Goal: Information Seeking & Learning: Understand process/instructions

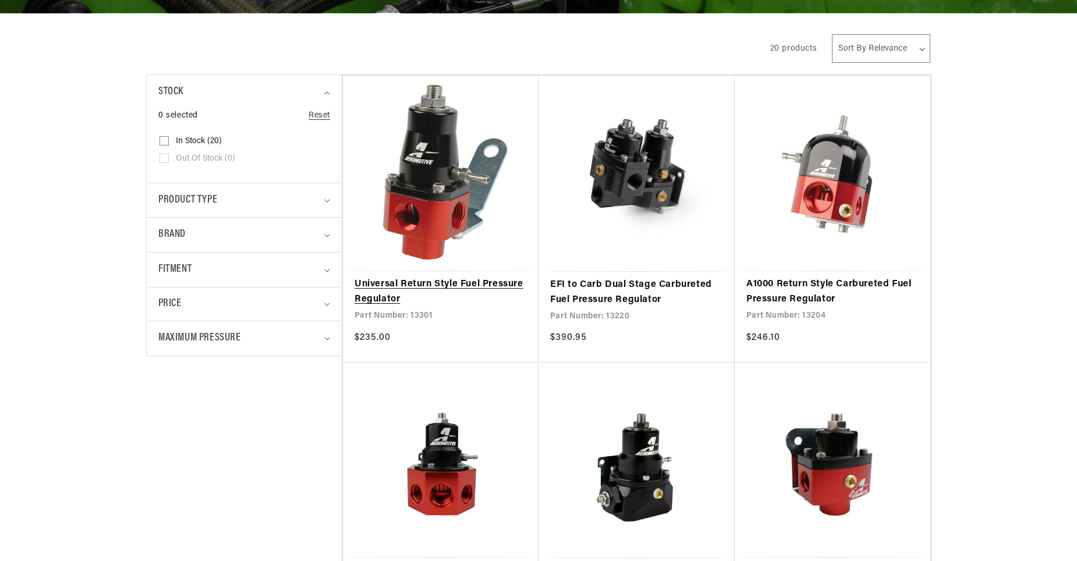
click at [427, 285] on link "Universal Return Style Fuel Pressure Regulator" at bounding box center [441, 292] width 172 height 30
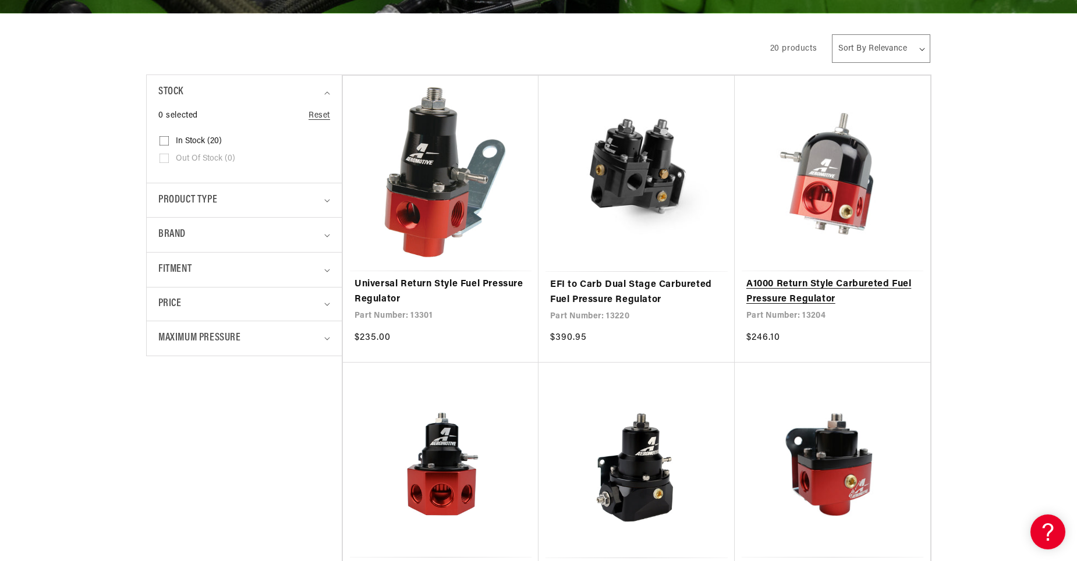
scroll to position [582, 0]
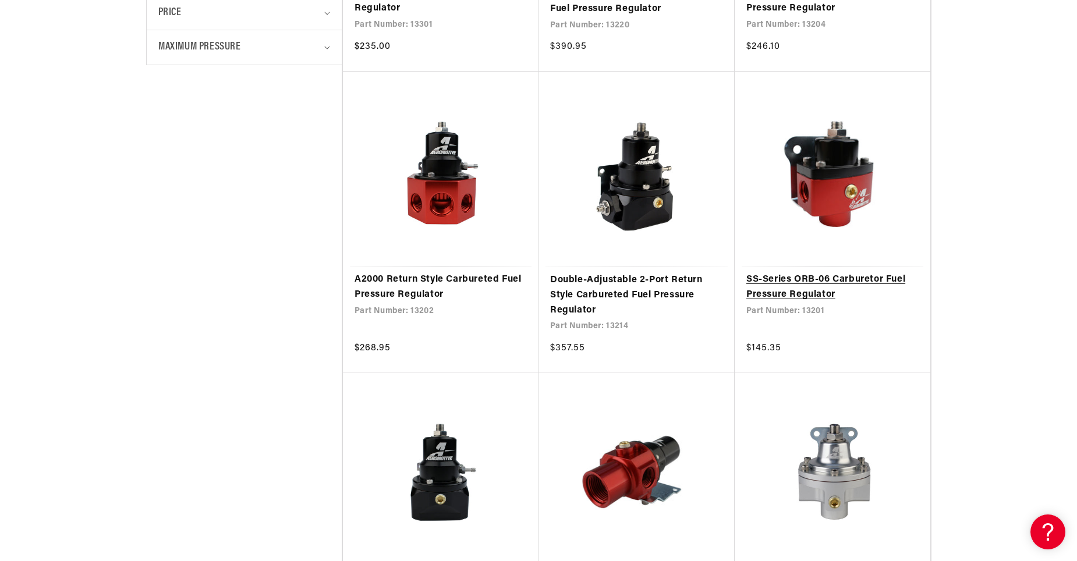
click at [808, 293] on link "SS-Series ORB-06 Carburetor Fuel Pressure Regulator" at bounding box center [832, 288] width 172 height 30
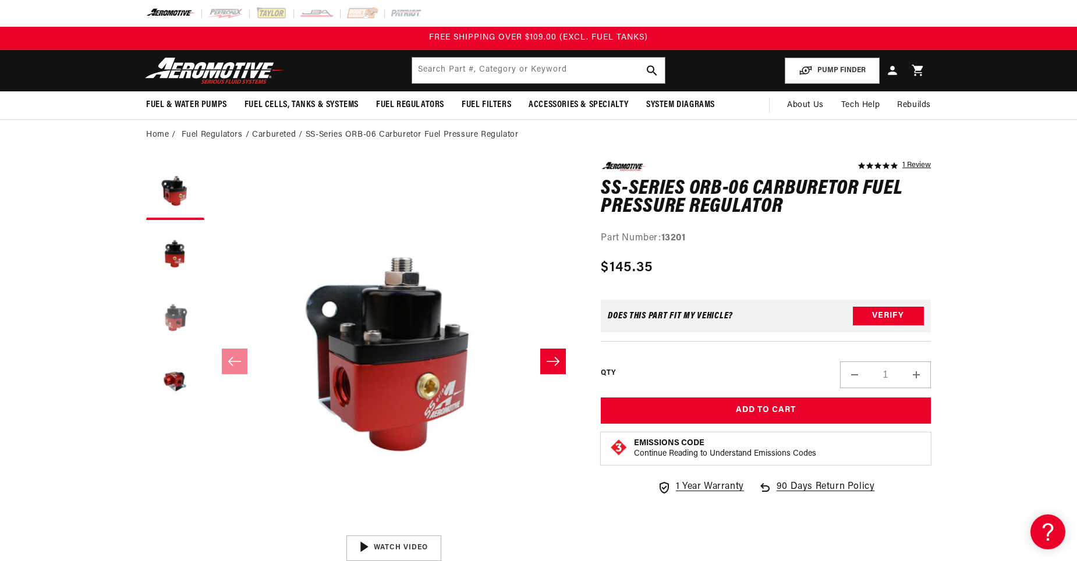
click at [175, 315] on button "Load image 3 in gallery view" at bounding box center [175, 319] width 58 height 58
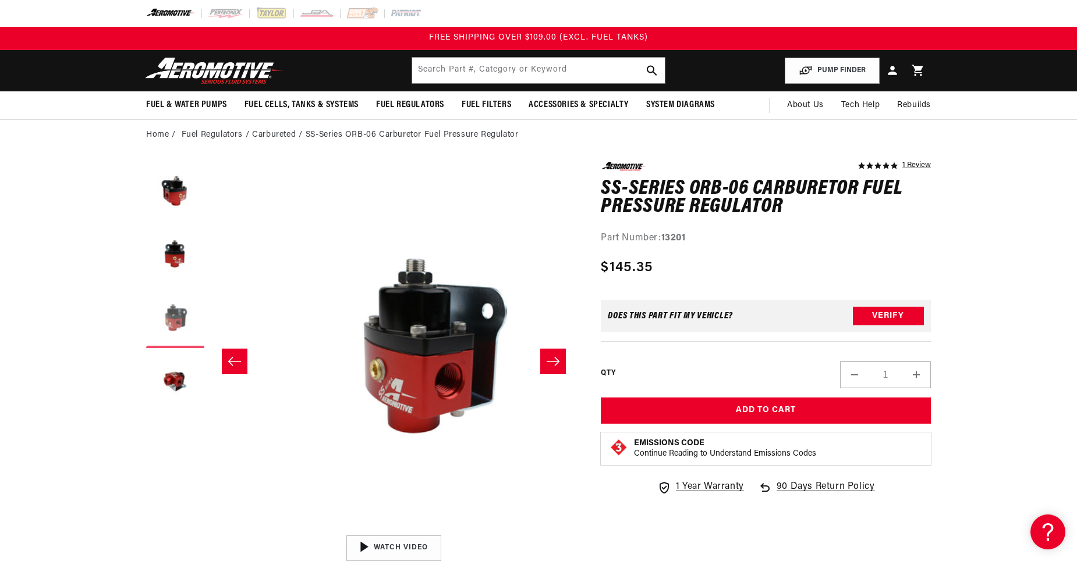
scroll to position [0, 735]
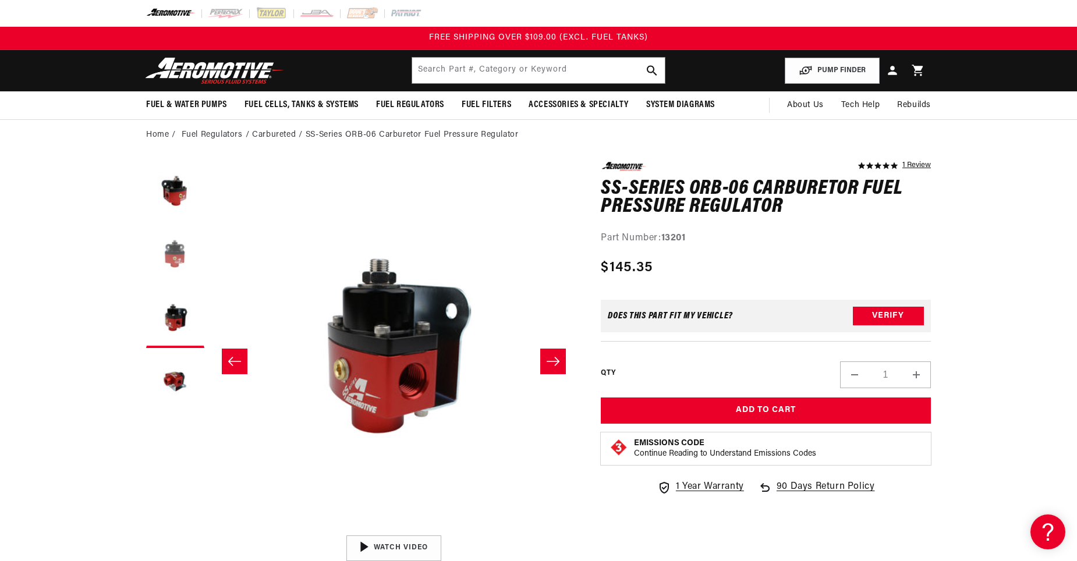
click at [178, 262] on button "Load image 2 in gallery view" at bounding box center [175, 255] width 58 height 58
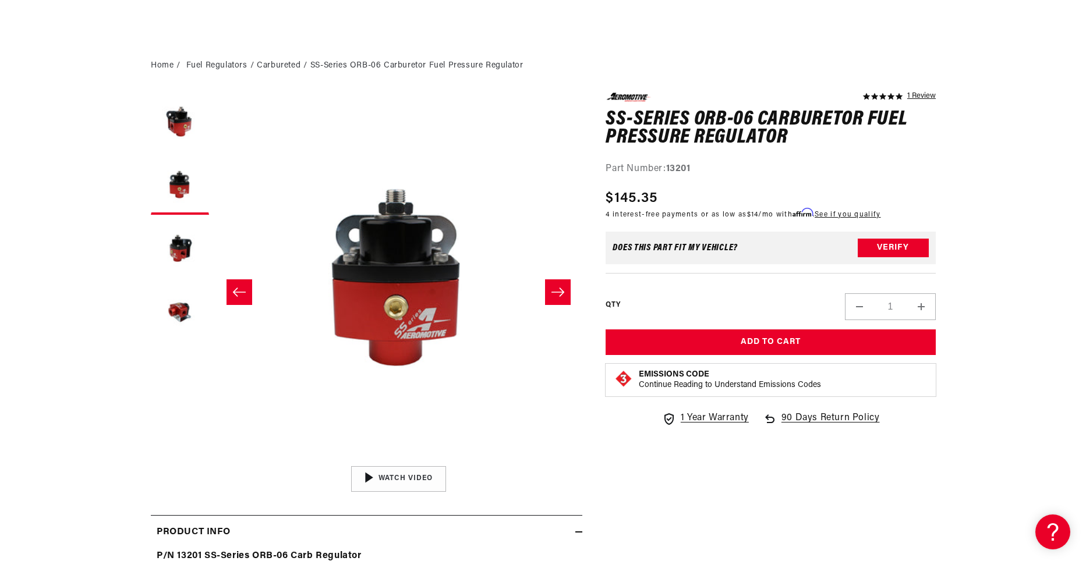
scroll to position [0, 0]
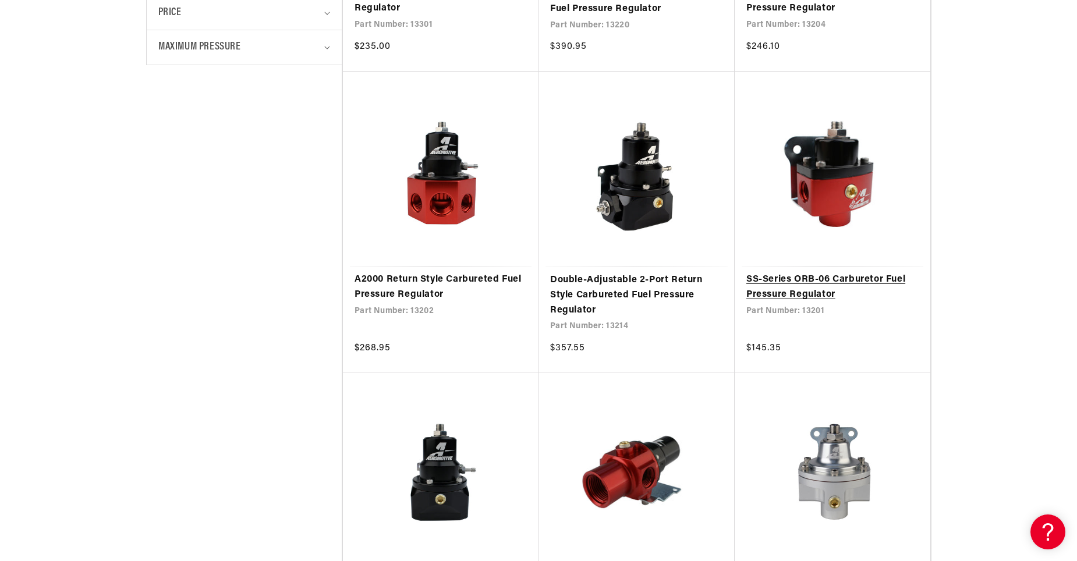
scroll to position [873, 0]
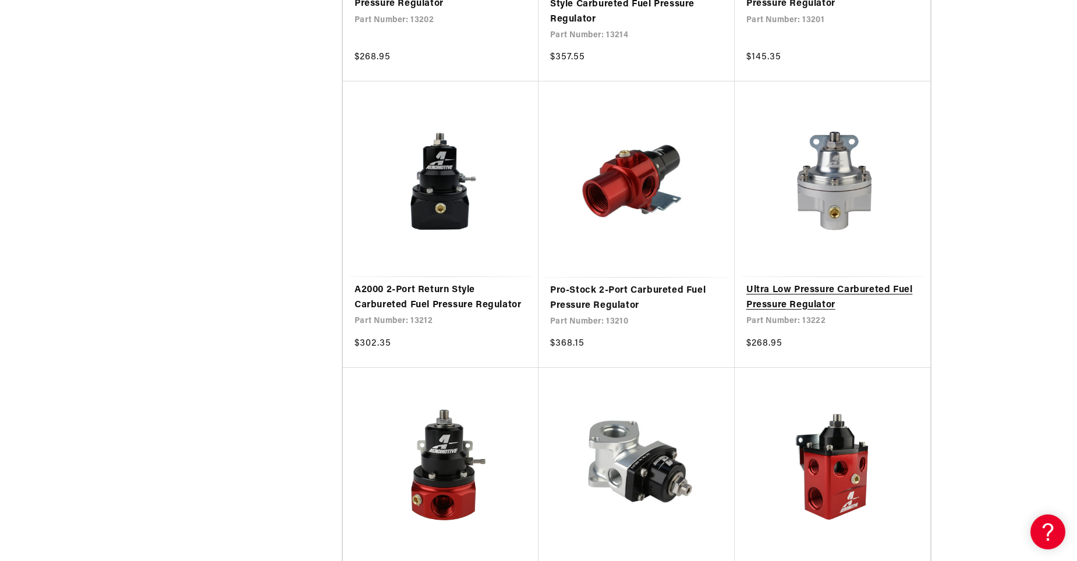
click at [829, 305] on link "Ultra Low Pressure Carbureted Fuel Pressure Regulator" at bounding box center [832, 298] width 172 height 30
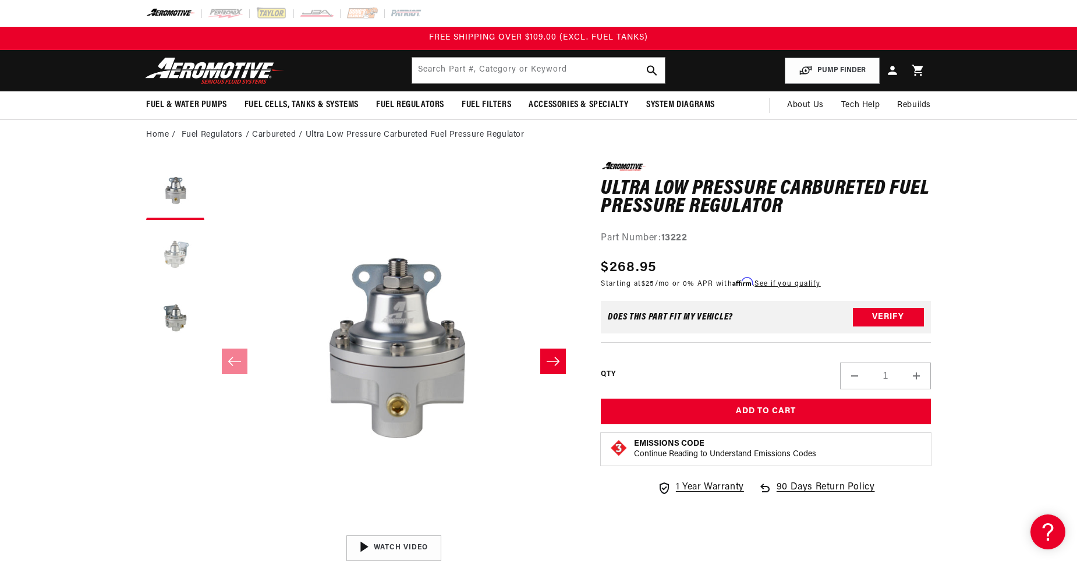
click at [170, 261] on button "Load image 2 in gallery view" at bounding box center [175, 255] width 58 height 58
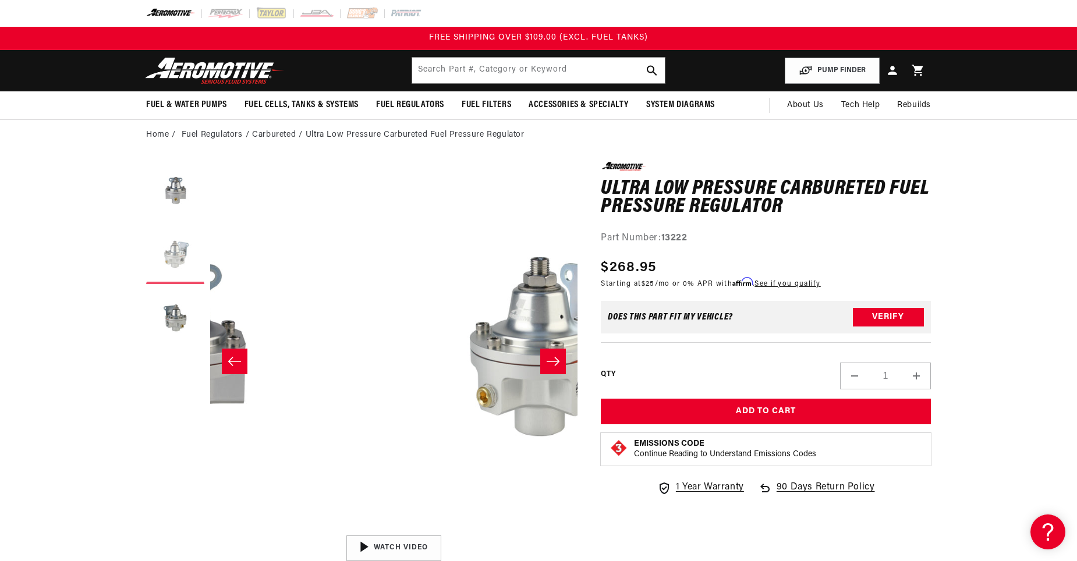
scroll to position [1, 367]
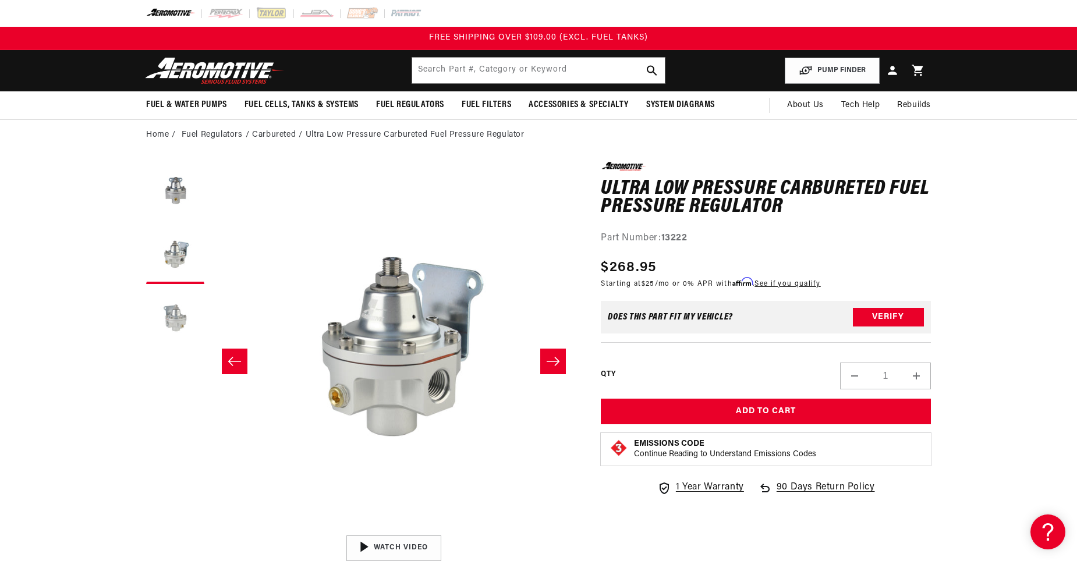
click at [174, 316] on button "Load image 3 in gallery view" at bounding box center [175, 319] width 58 height 58
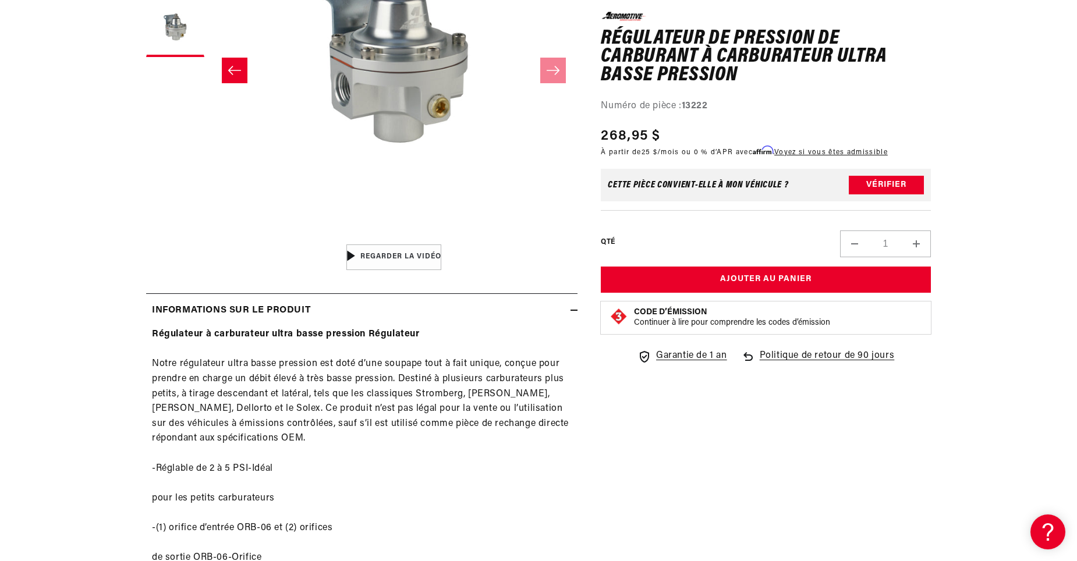
scroll to position [582, 0]
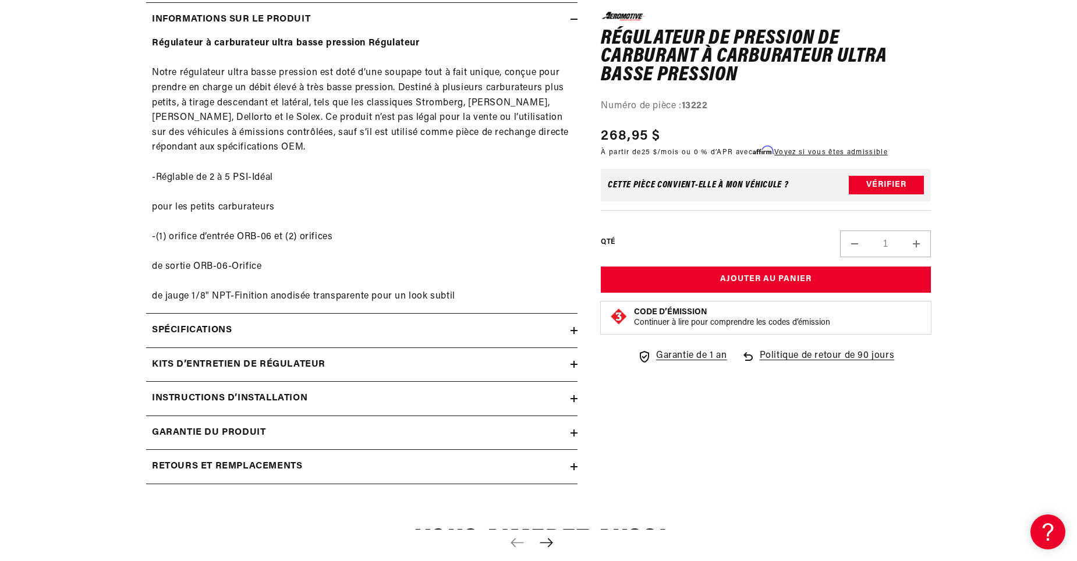
click at [258, 397] on h2 "Instructions d’installation" at bounding box center [229, 398] width 155 height 15
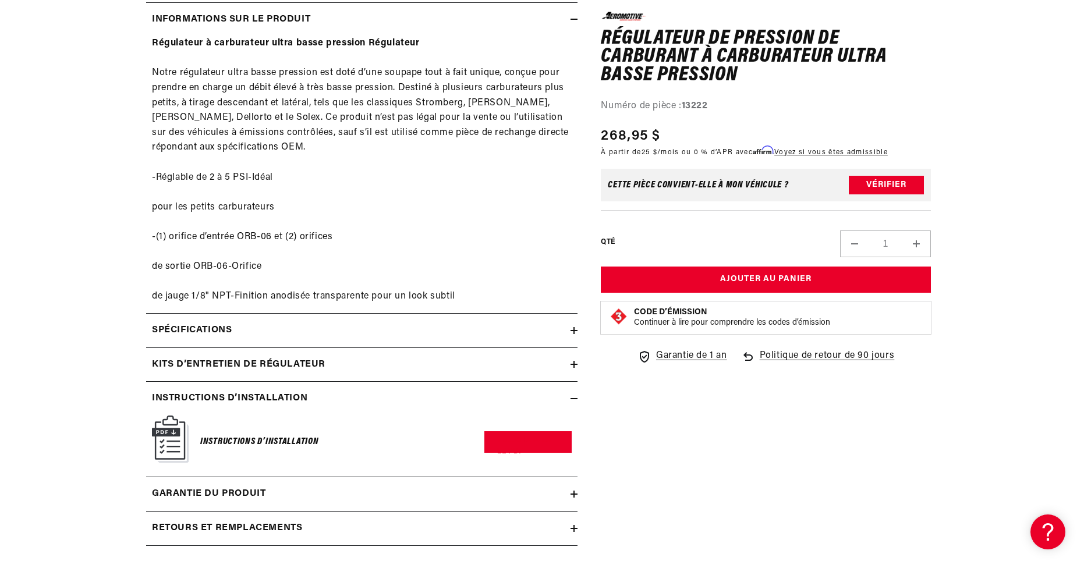
click at [224, 441] on h6 "Instructions d’installation" at bounding box center [259, 442] width 118 height 16
click at [518, 445] on link "Télécharger le PDF" at bounding box center [527, 442] width 87 height 22
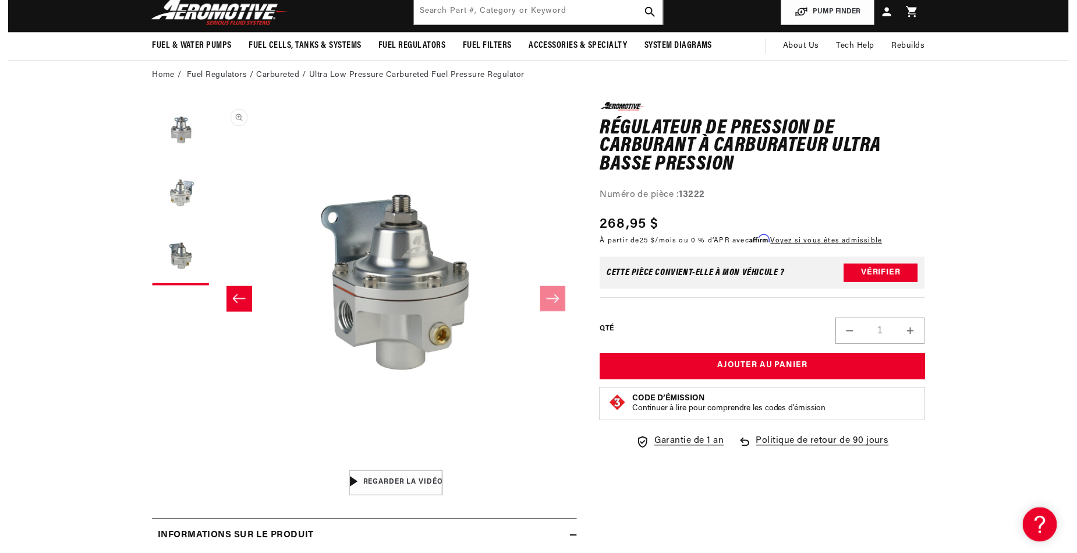
scroll to position [0, 0]
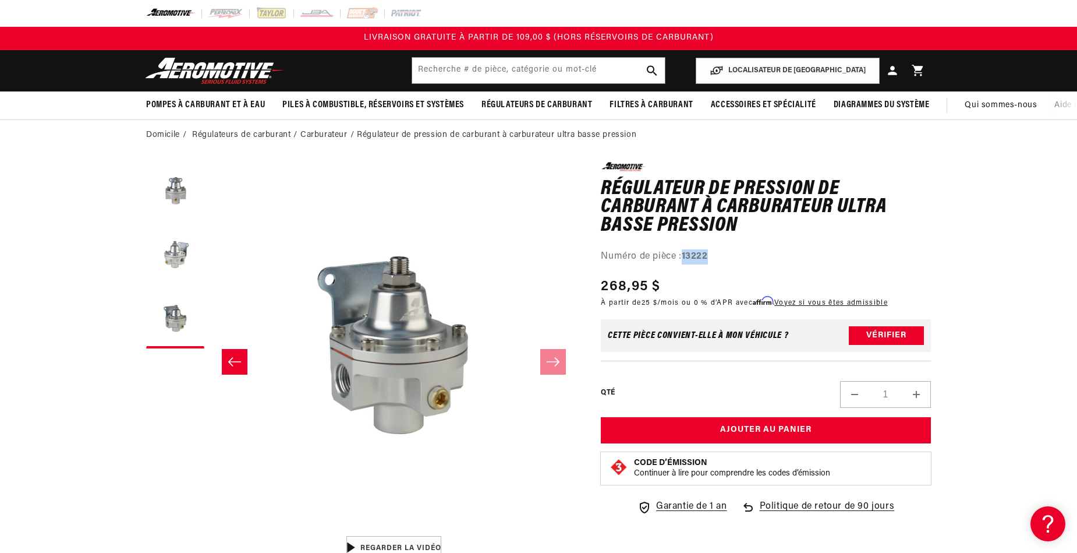
drag, startPoint x: 717, startPoint y: 255, endPoint x: 685, endPoint y: 256, distance: 32.0
click at [685, 256] on div "Numéro de pièce : 13222" at bounding box center [766, 256] width 330 height 15
drag, startPoint x: 685, startPoint y: 256, endPoint x: 693, endPoint y: 256, distance: 8.2
copy strong "13222"
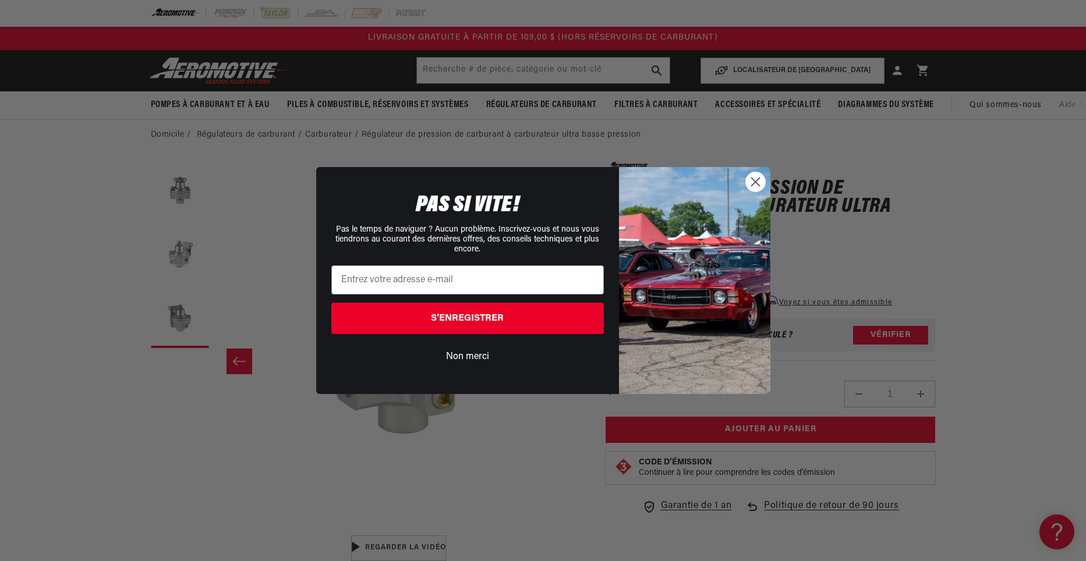
drag, startPoint x: 758, startPoint y: 183, endPoint x: 708, endPoint y: 171, distance: 51.7
click at [758, 183] on circle "Fermer la boîte de dialogue" at bounding box center [754, 181] width 19 height 19
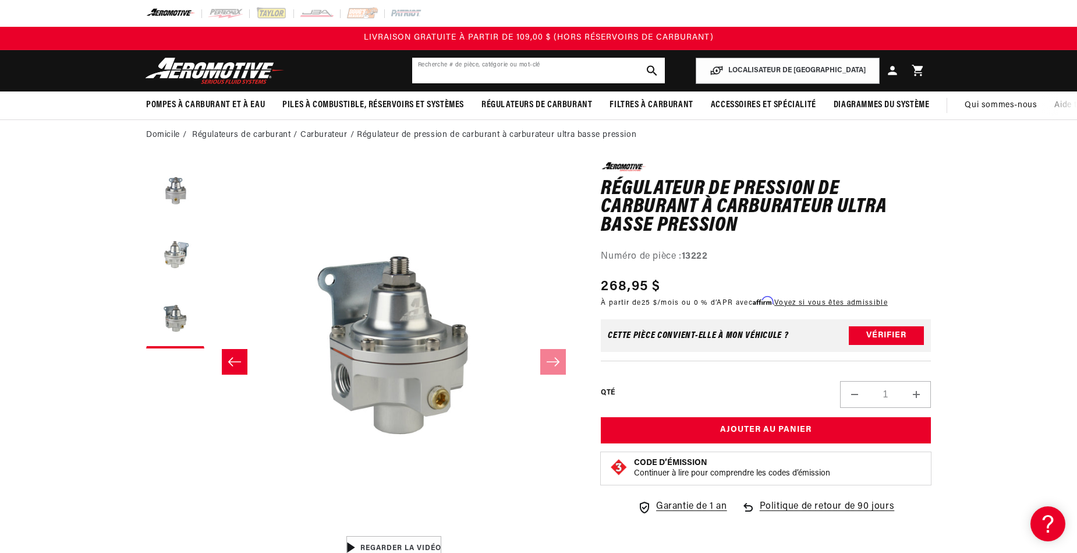
click at [494, 69] on input "text" at bounding box center [538, 71] width 253 height 26
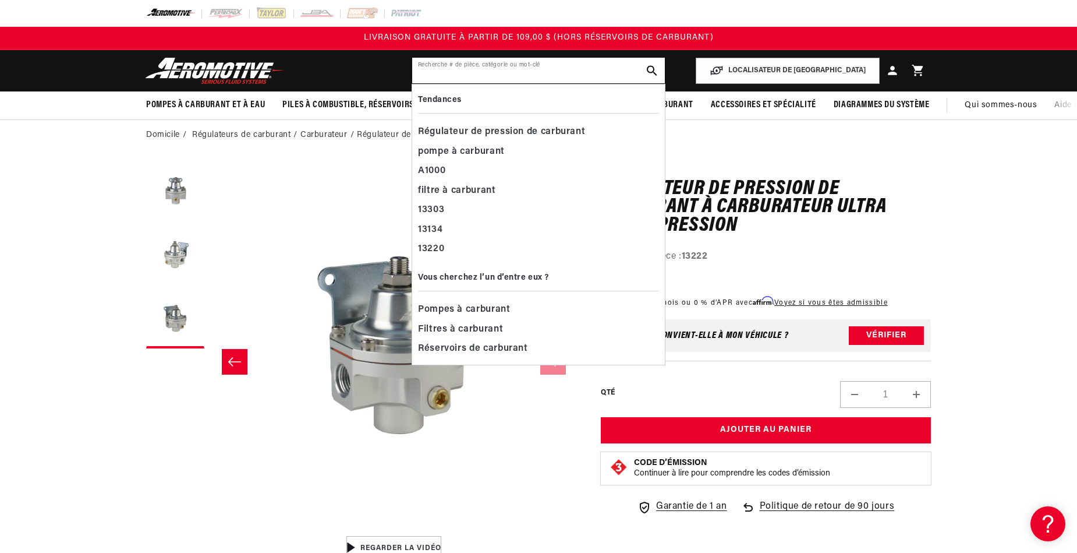
paste input "13222"
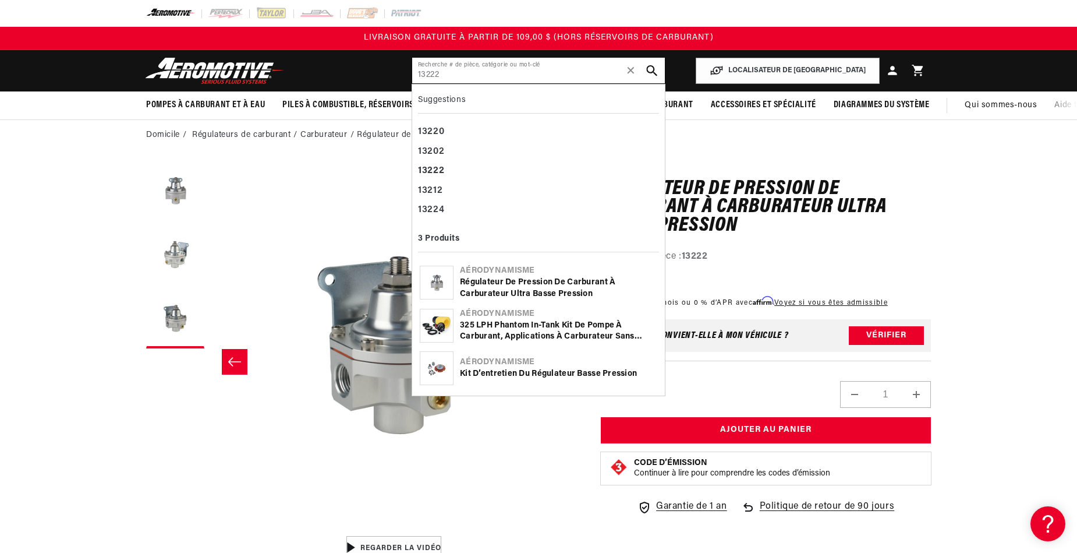
type input "13222"
click at [649, 68] on icon "Bouton de recherche" at bounding box center [651, 70] width 11 height 11
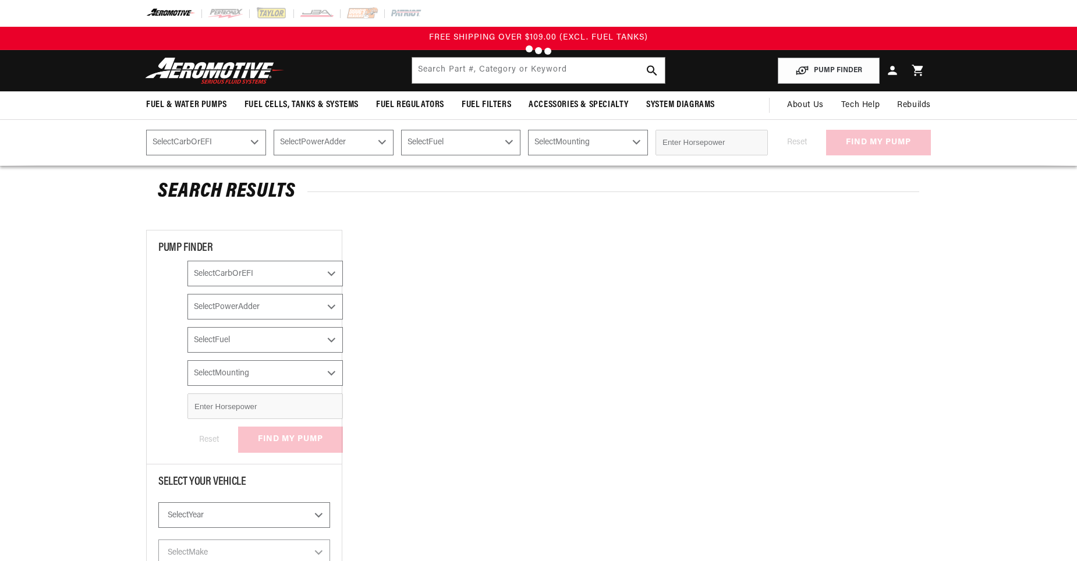
type input "13222"
